Goal: Register for event/course

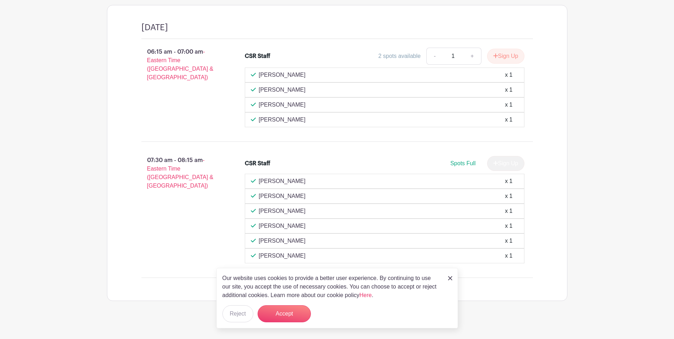
scroll to position [608, 0]
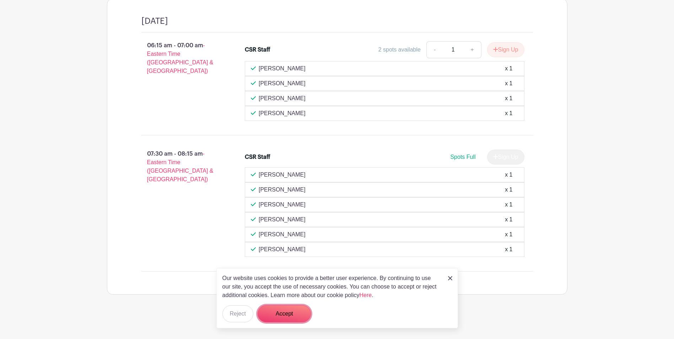
click at [294, 318] on button "Accept" at bounding box center [284, 313] width 53 height 17
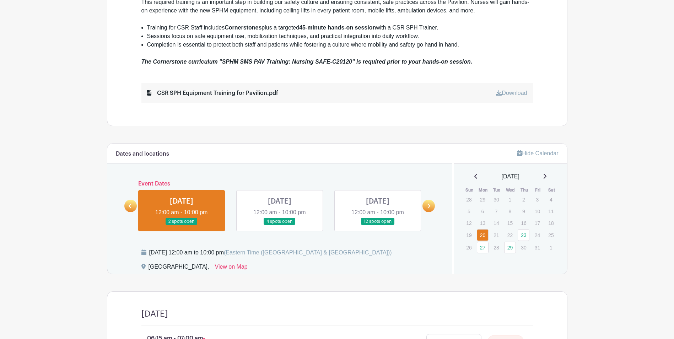
scroll to position [309, 0]
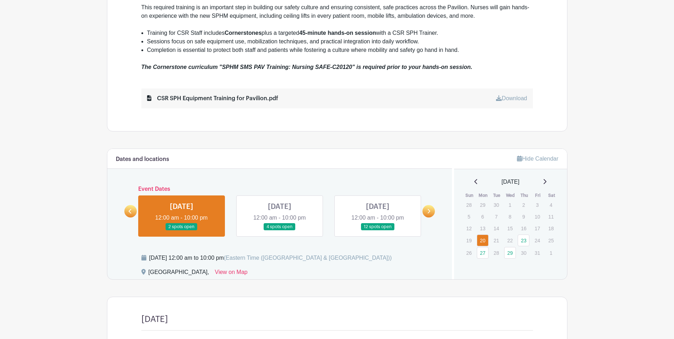
click at [494, 244] on p "21" at bounding box center [496, 240] width 12 height 11
click at [495, 242] on p "21" at bounding box center [496, 240] width 12 height 11
click at [280, 231] on link at bounding box center [280, 231] width 0 height 0
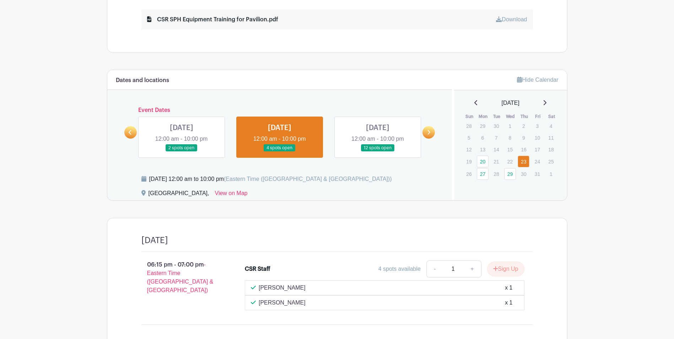
scroll to position [376, 0]
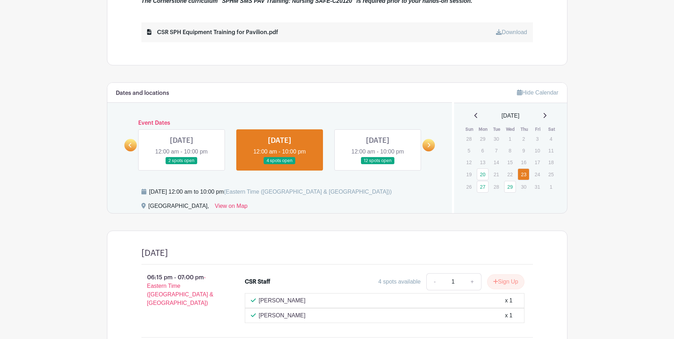
click at [378, 165] on link at bounding box center [378, 165] width 0 height 0
